Goal: Task Accomplishment & Management: Use online tool/utility

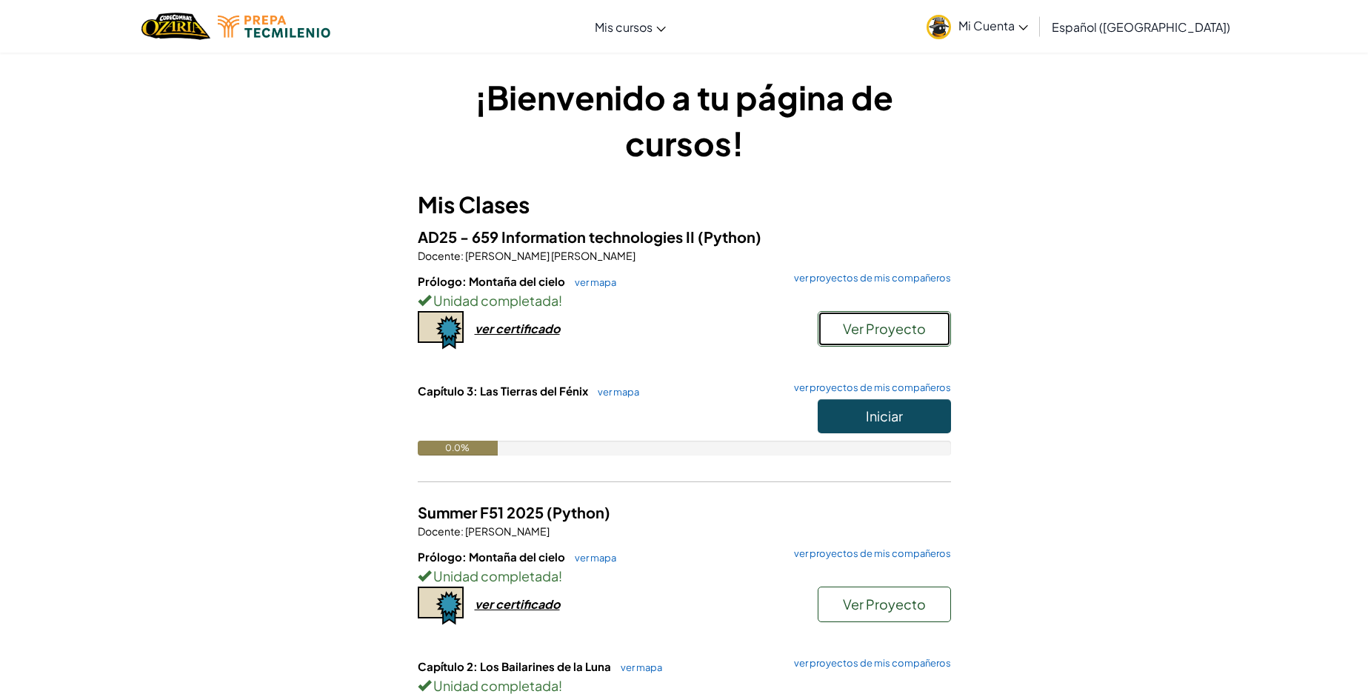
click at [885, 315] on button "Ver Proyecto" at bounding box center [883, 329] width 133 height 36
